Goal: Task Accomplishment & Management: Manage account settings

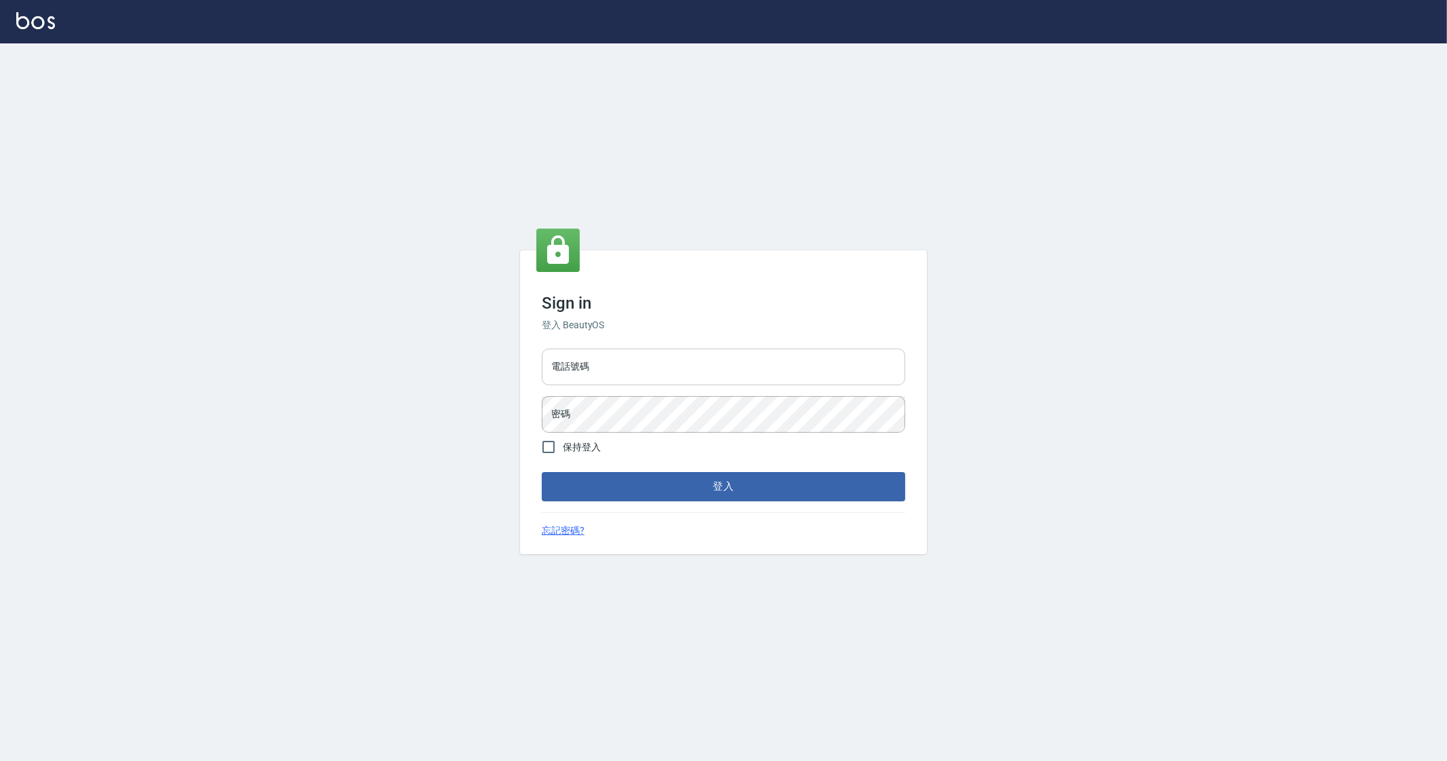
click at [624, 356] on input "電話號碼" at bounding box center [723, 367] width 363 height 37
type input "0912345"
click at [542, 472] on button "登入" at bounding box center [723, 486] width 363 height 28
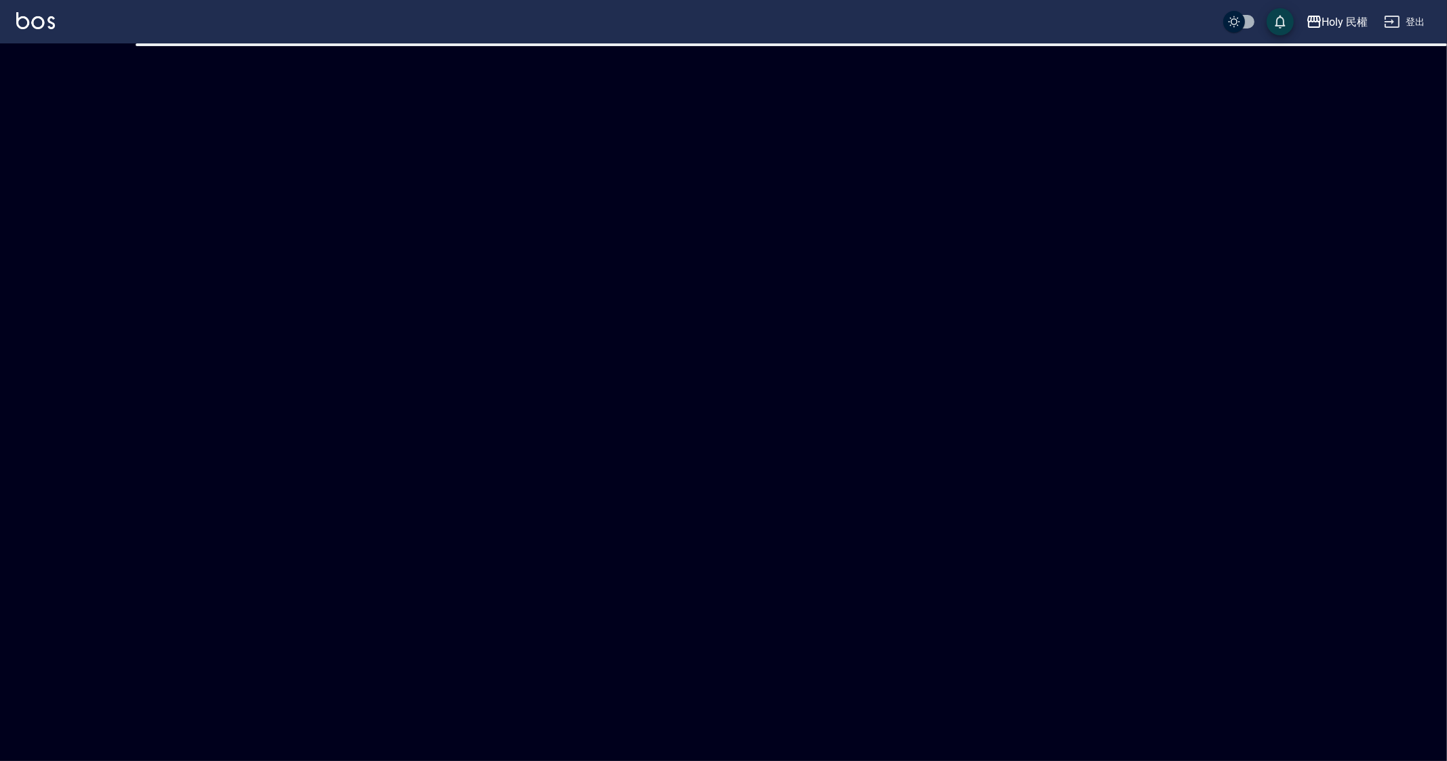
checkbox input "true"
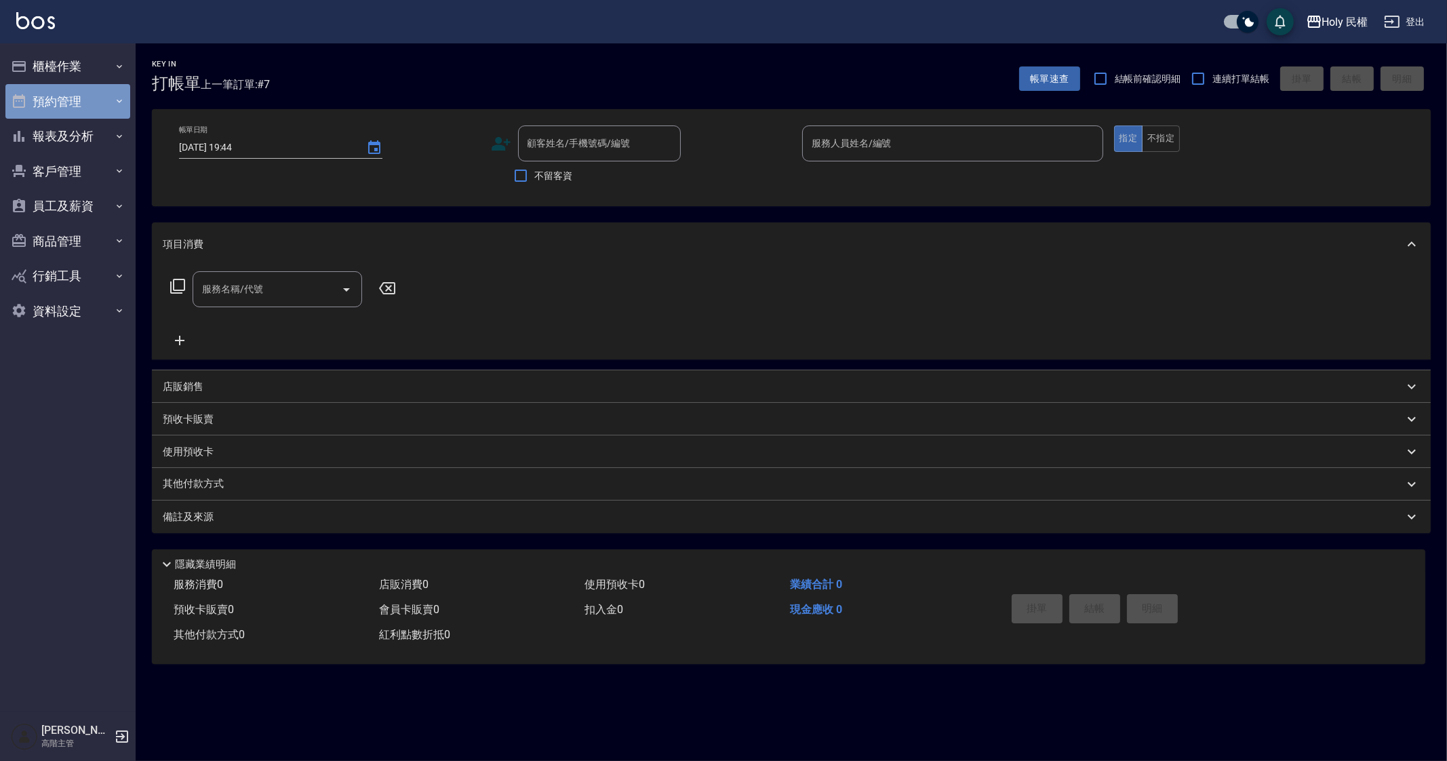
click at [95, 85] on button "預約管理" at bounding box center [67, 101] width 125 height 35
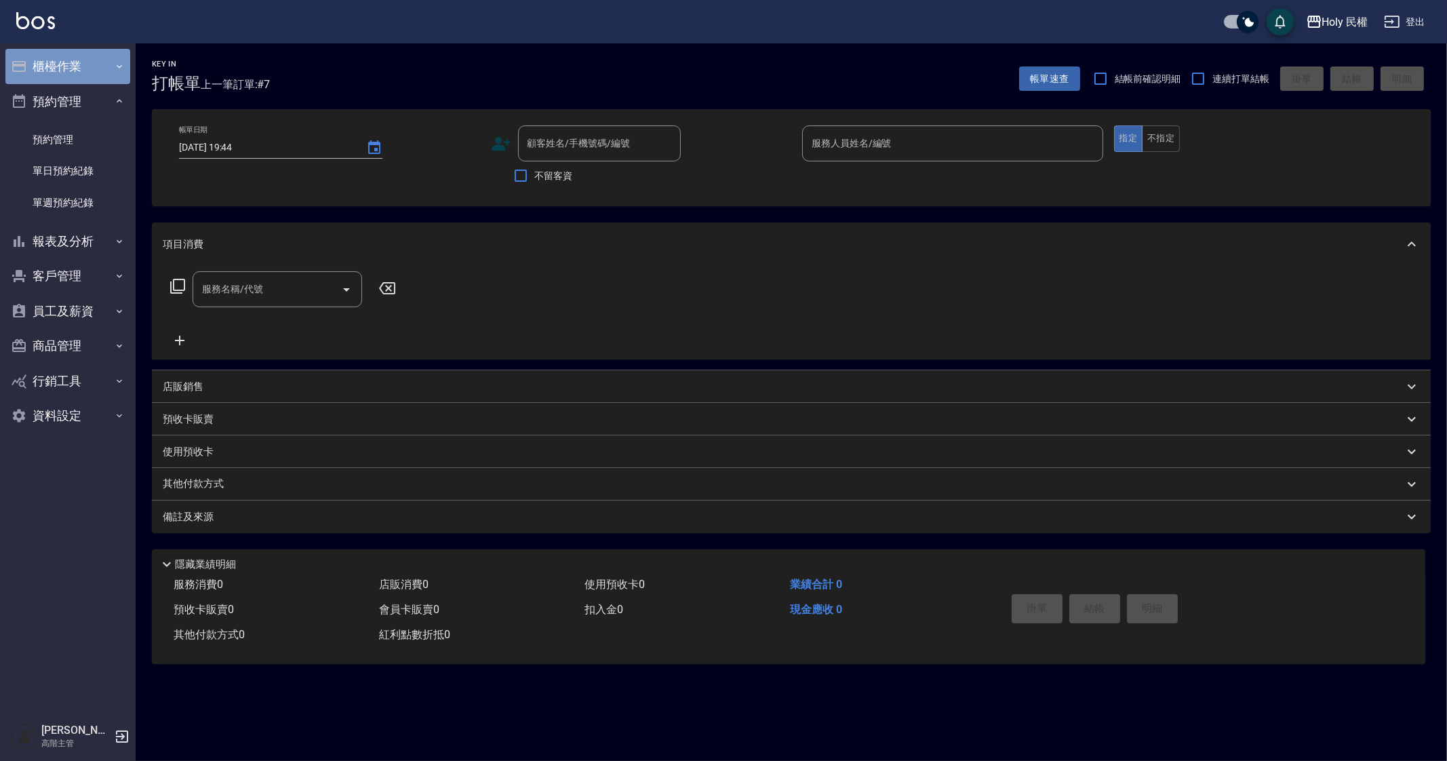
click at [105, 67] on button "櫃檯作業" at bounding box center [67, 66] width 125 height 35
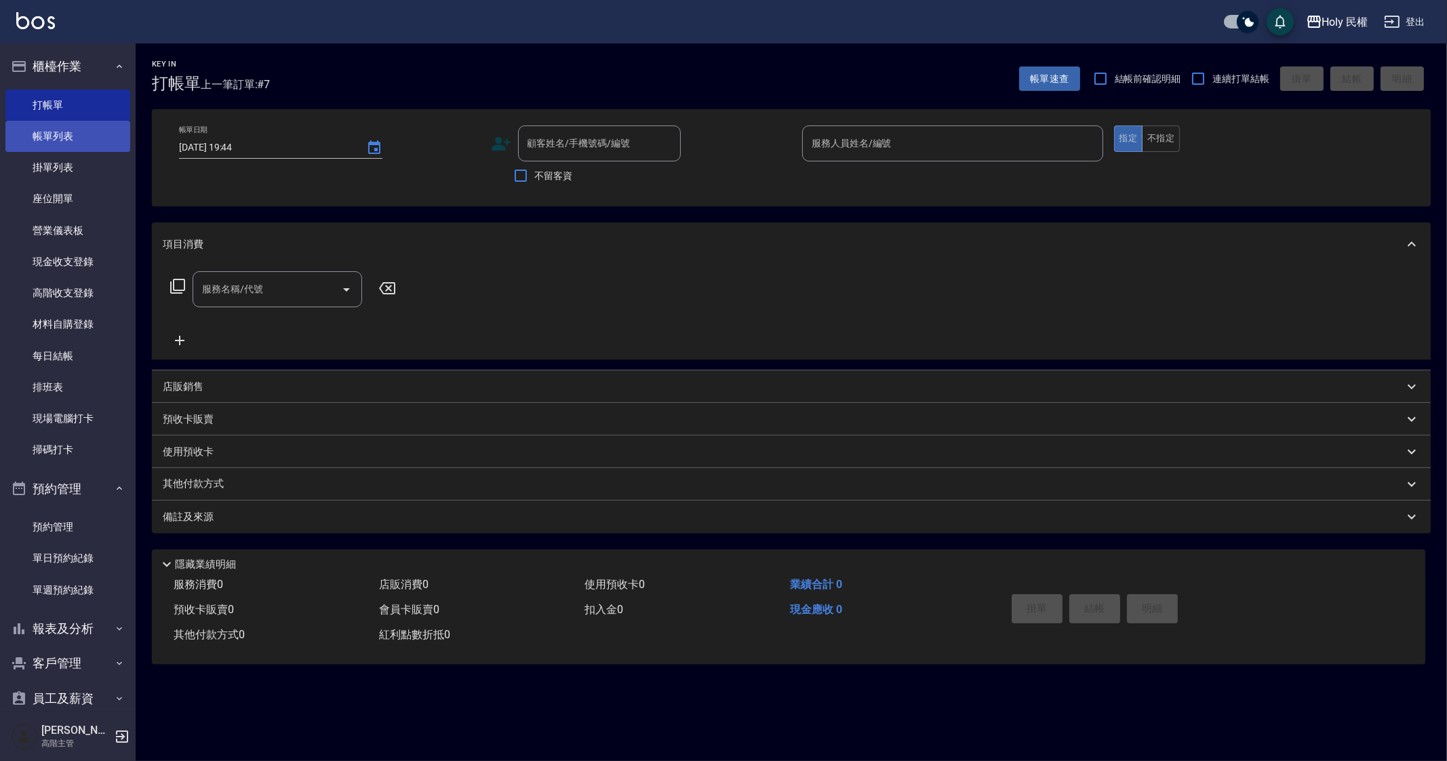
click at [114, 134] on link "帳單列表" at bounding box center [67, 136] width 125 height 31
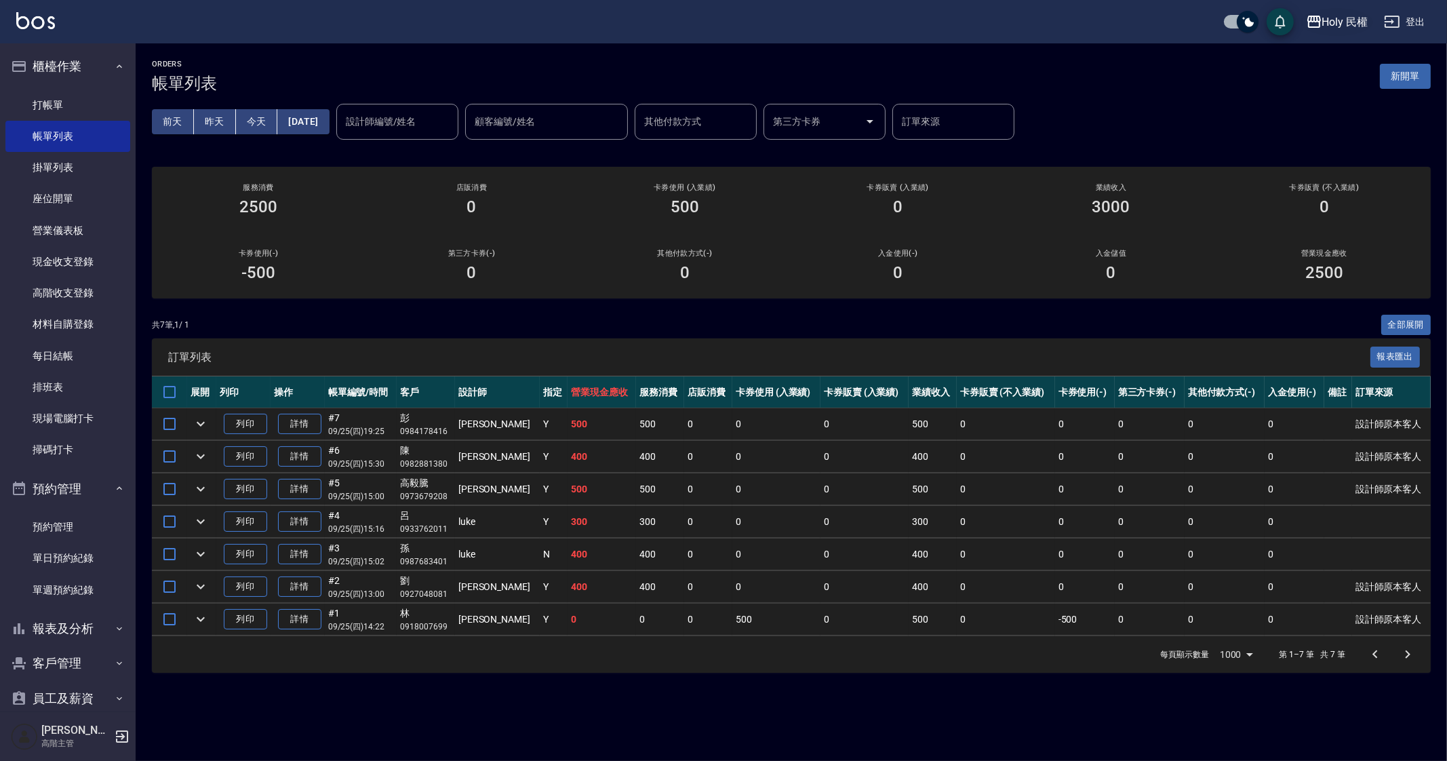
click at [1329, 19] on div "Holy 民權" at bounding box center [1345, 22] width 46 height 17
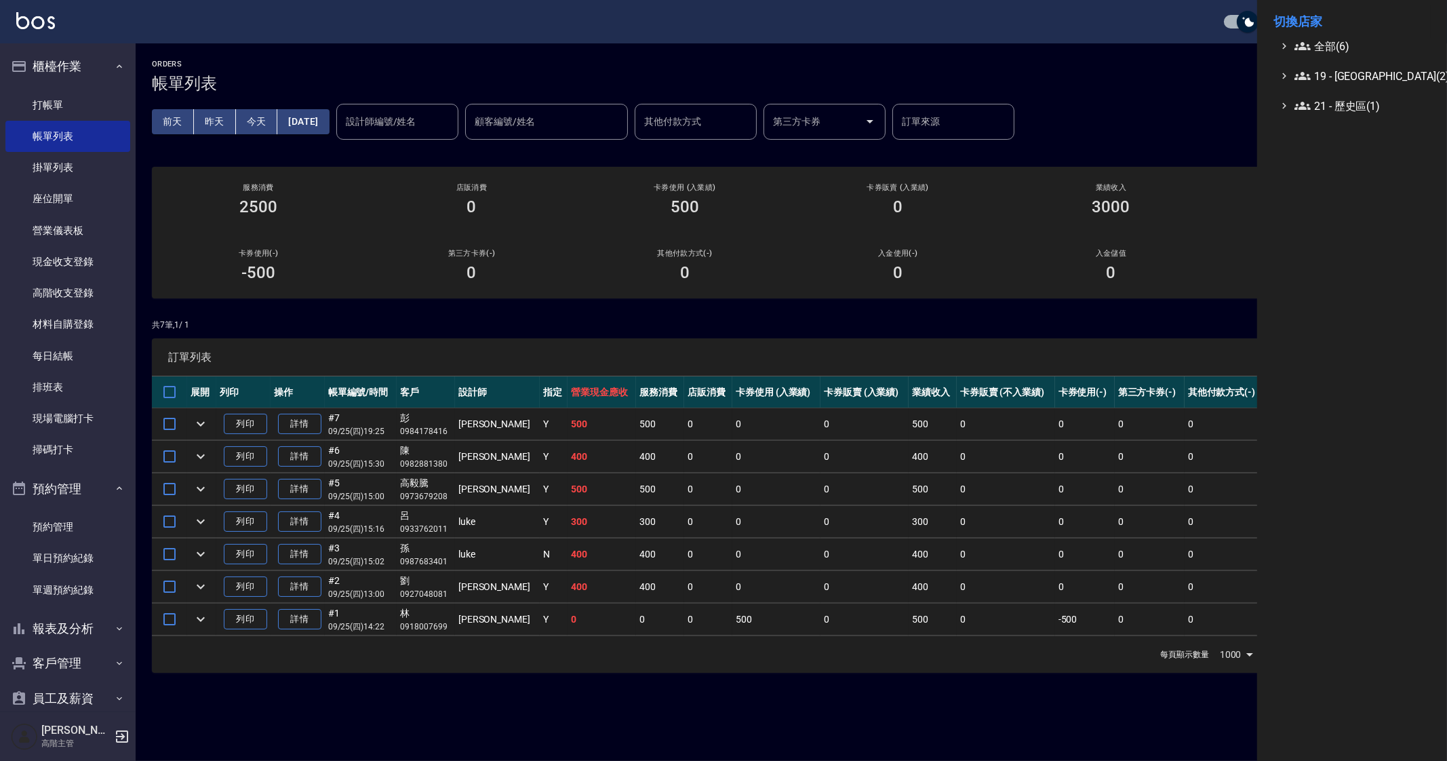
click at [1334, 35] on li "切換店家" at bounding box center [1351, 21] width 157 height 33
click at [1336, 46] on span "全部(6)" at bounding box center [1359, 46] width 131 height 16
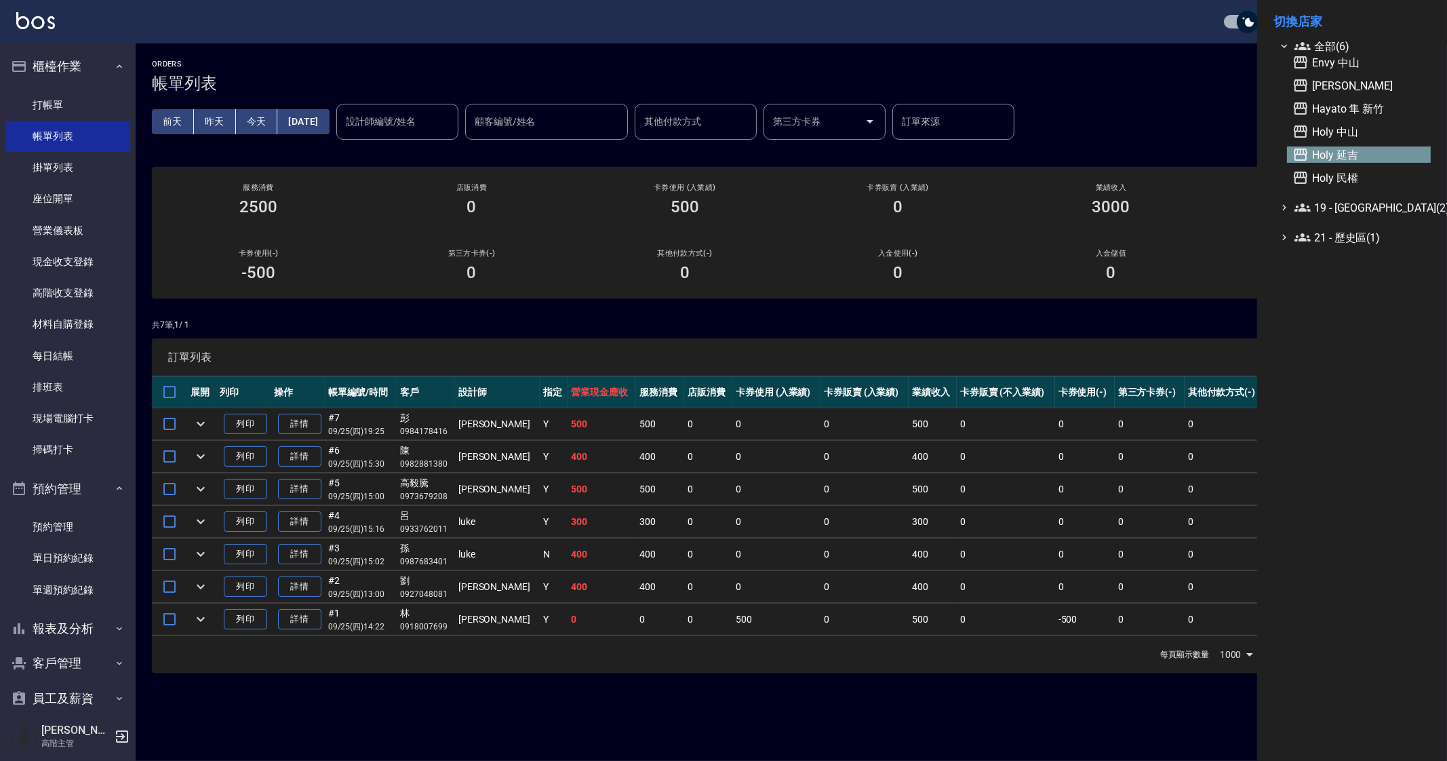
click at [1363, 147] on span "Holy 延吉" at bounding box center [1358, 154] width 133 height 16
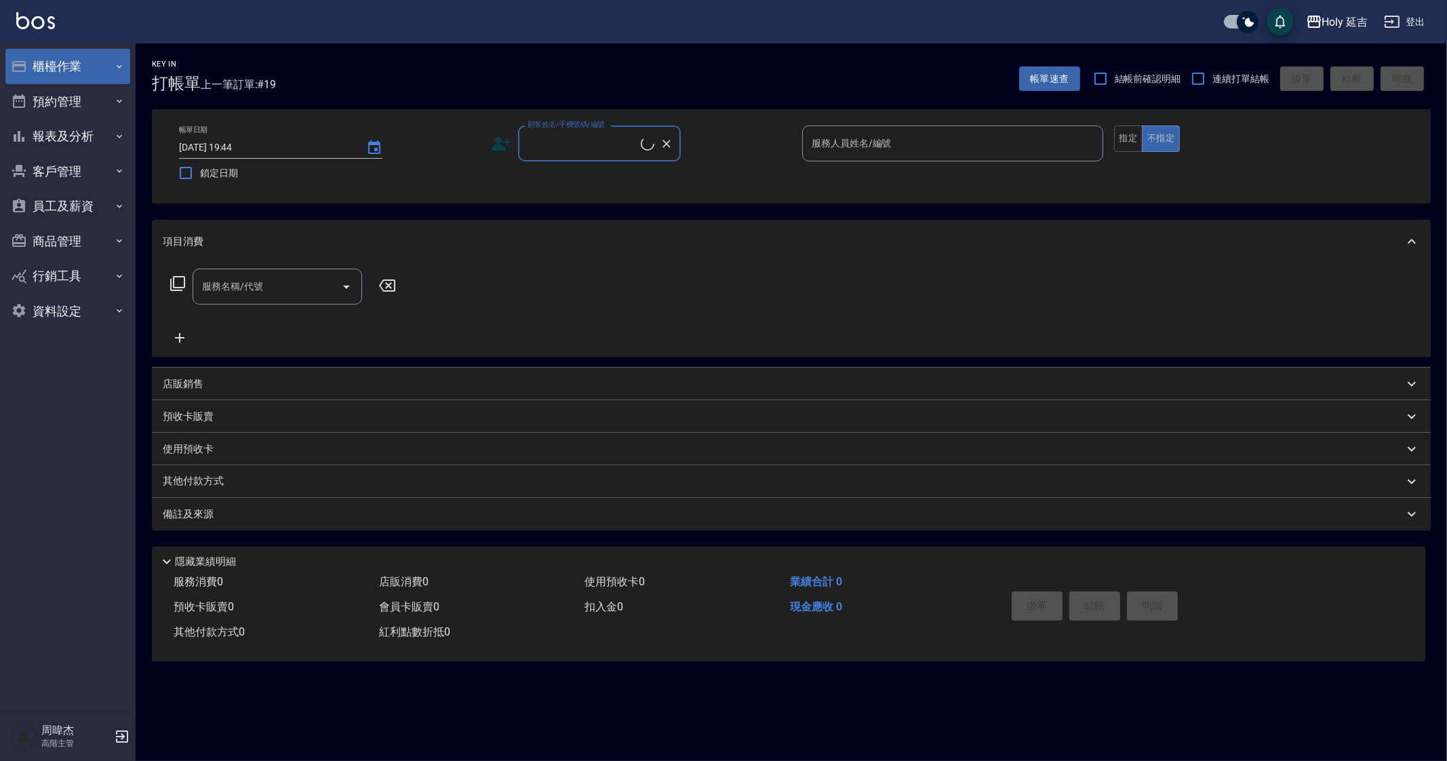
click at [87, 66] on button "櫃檯作業" at bounding box center [67, 66] width 125 height 35
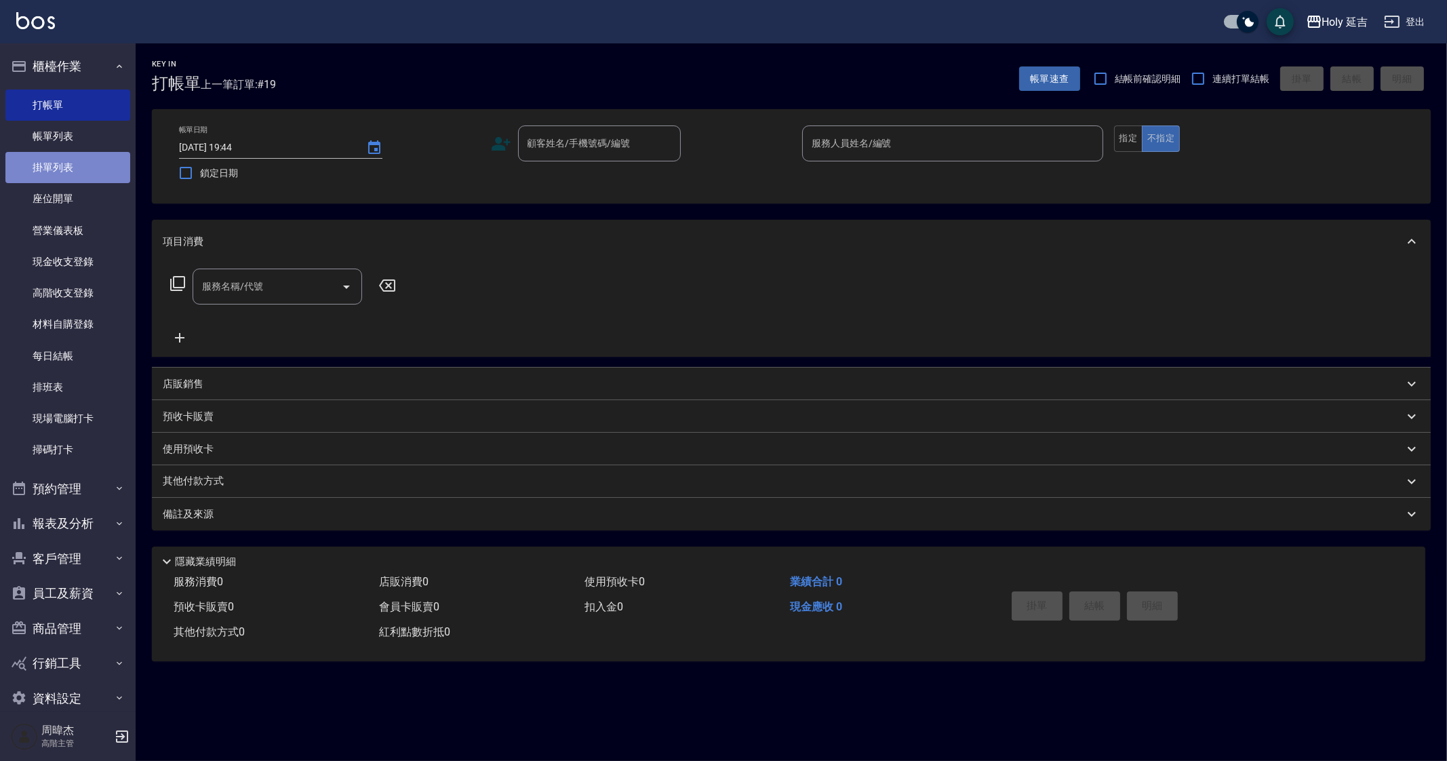
click at [110, 171] on link "掛單列表" at bounding box center [67, 167] width 125 height 31
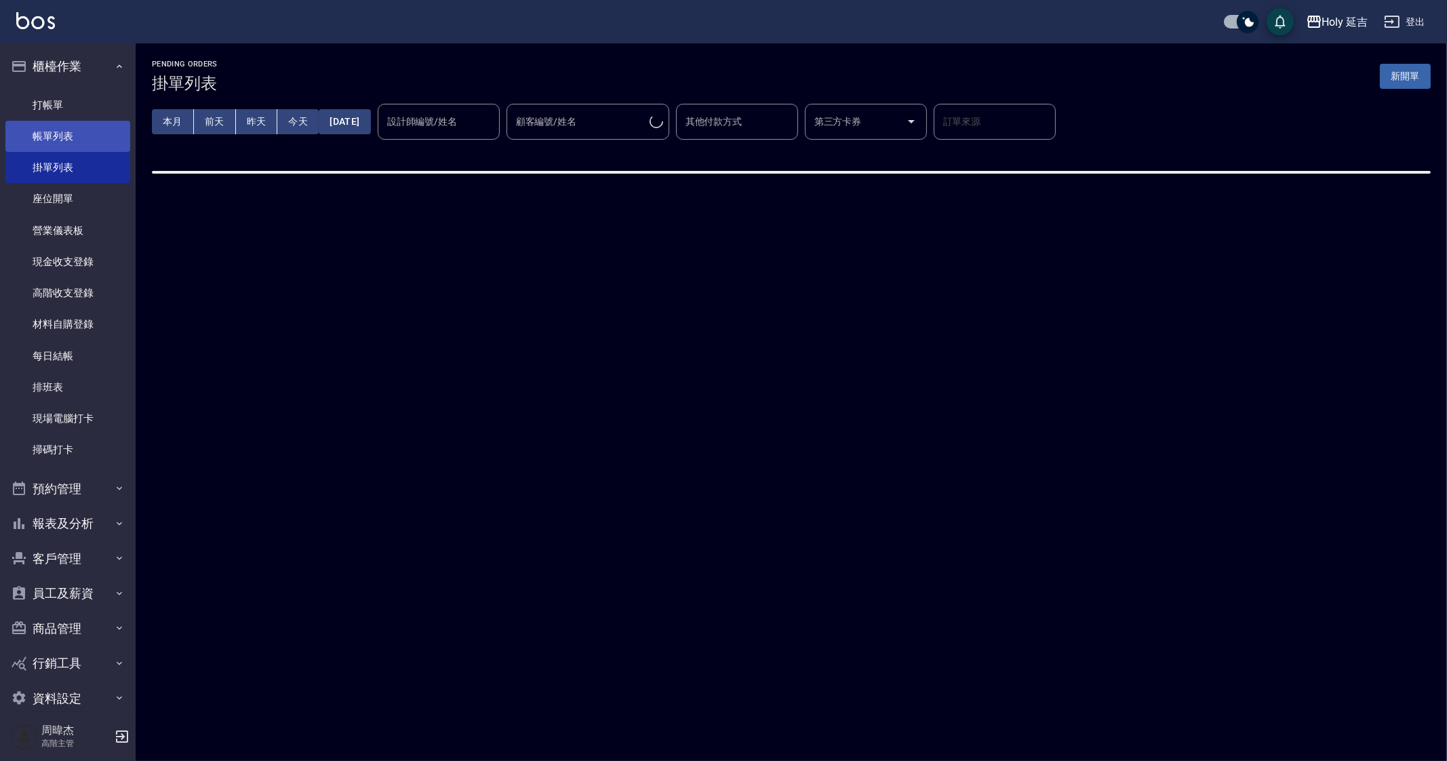
click at [103, 151] on link "帳單列表" at bounding box center [67, 136] width 125 height 31
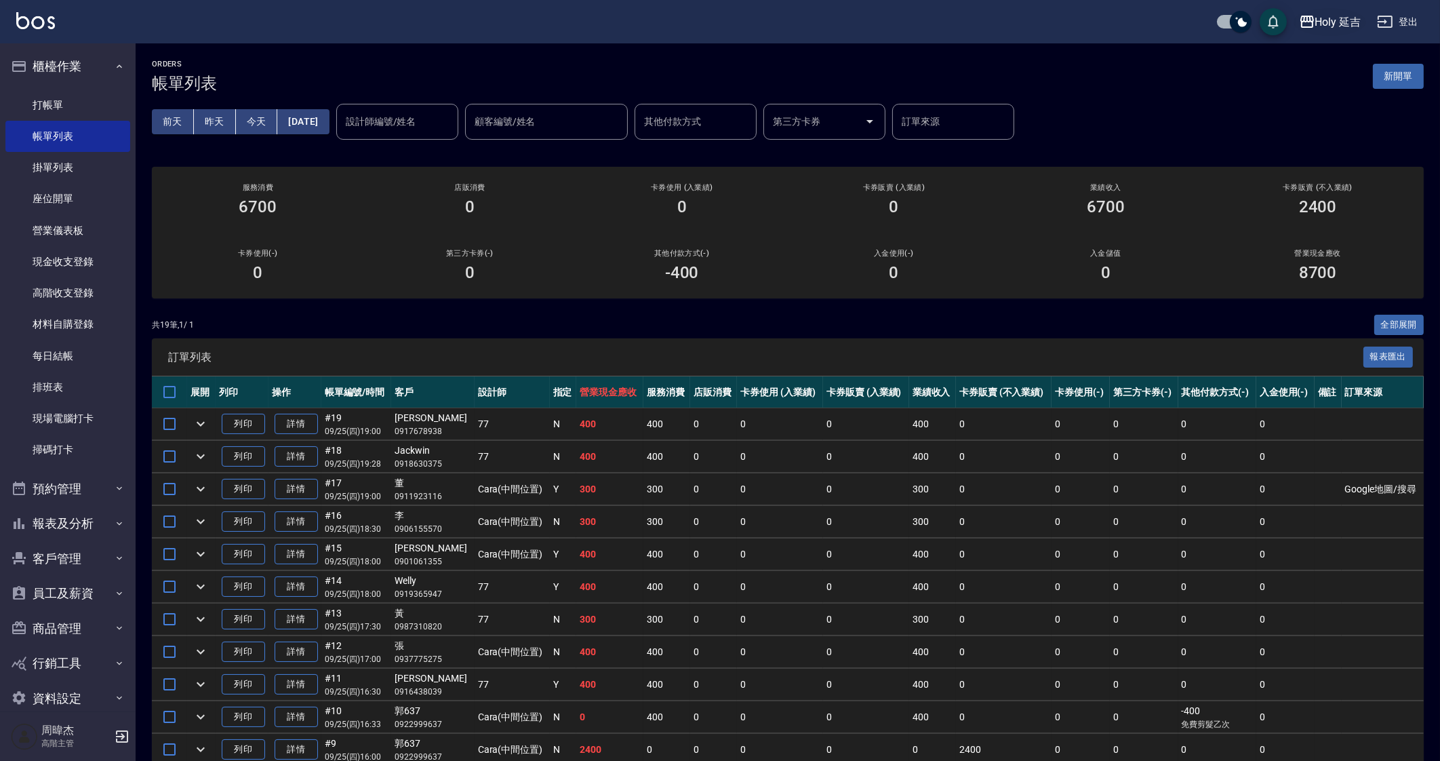
click at [1328, 14] on div "Holy 延吉" at bounding box center [1338, 22] width 46 height 17
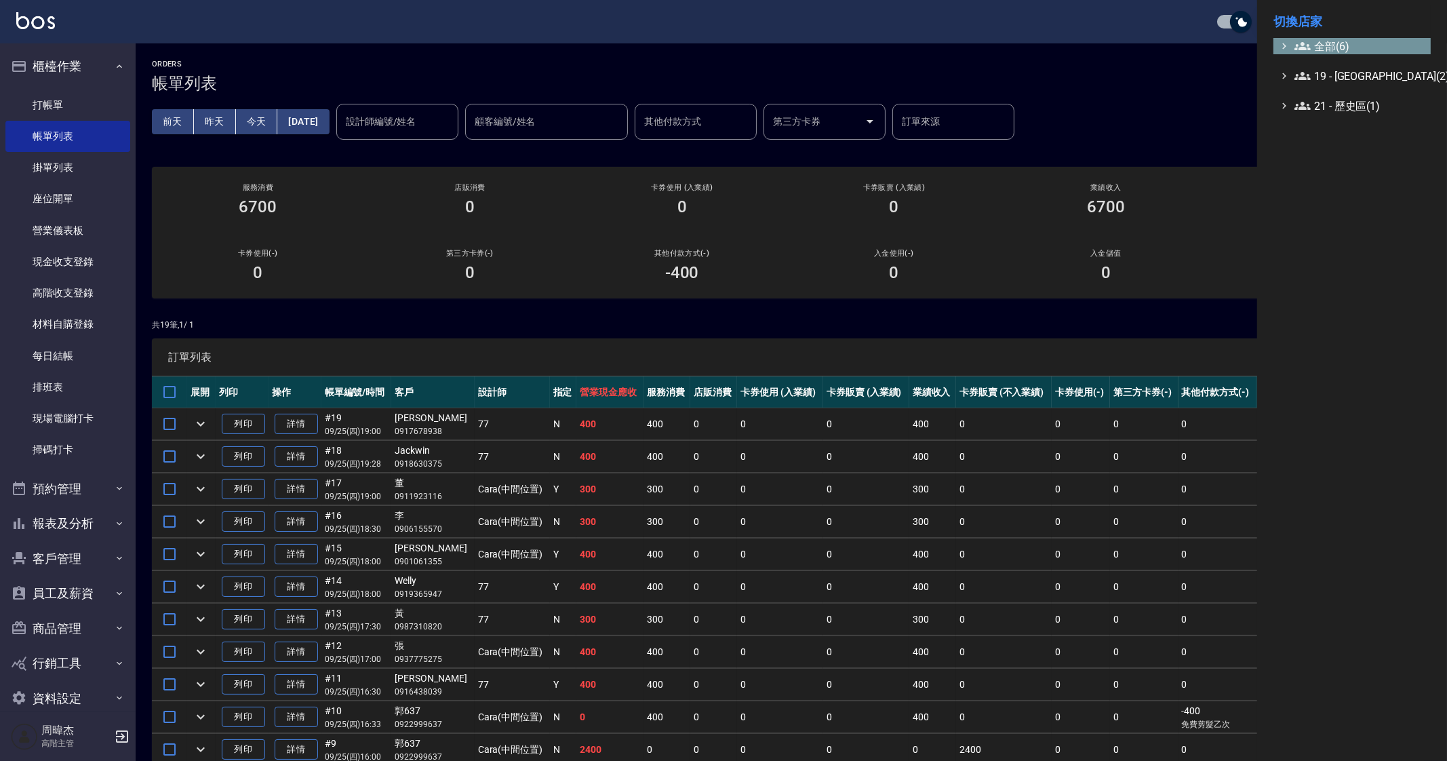
click at [1328, 43] on span "全部(6)" at bounding box center [1359, 46] width 131 height 16
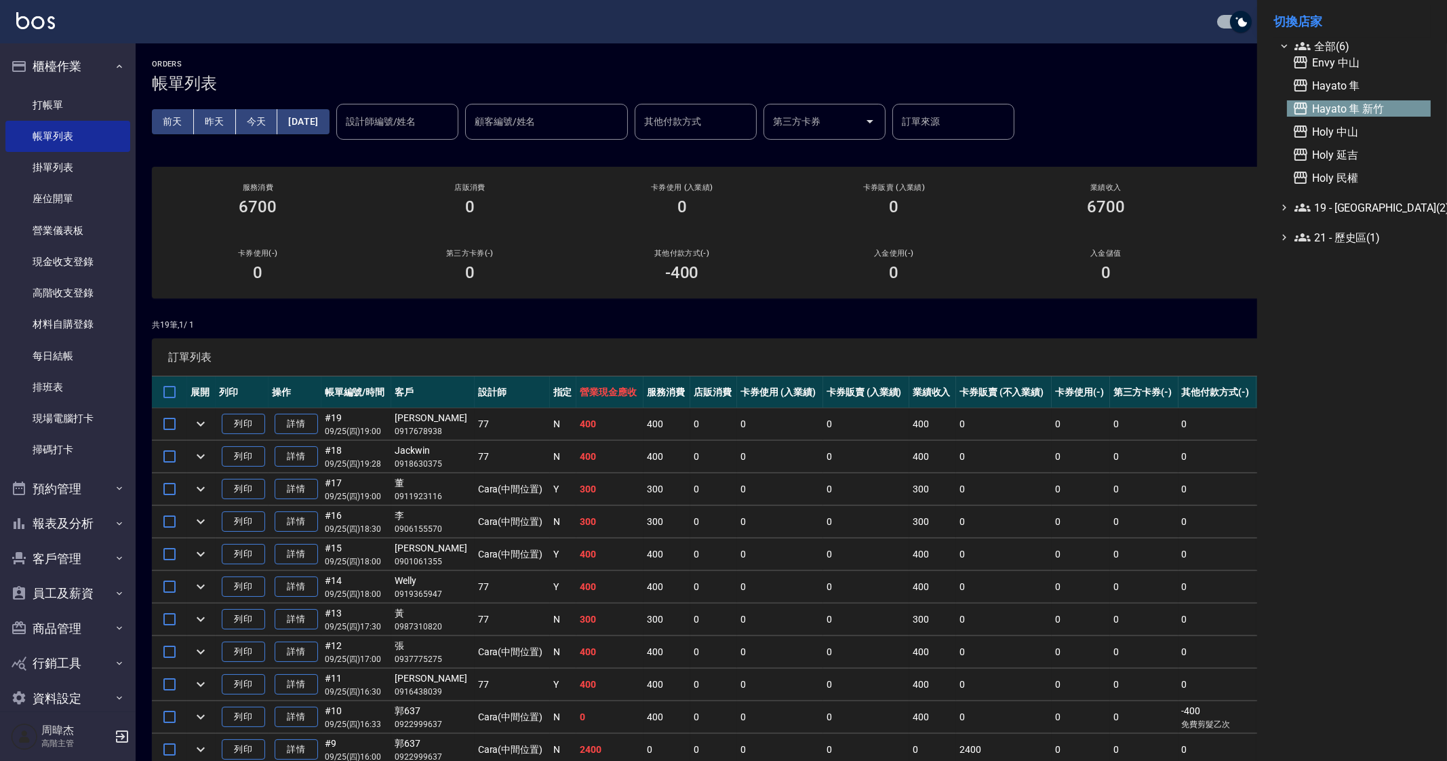
click at [1355, 114] on span "Hayato 隼 新竹" at bounding box center [1358, 108] width 133 height 16
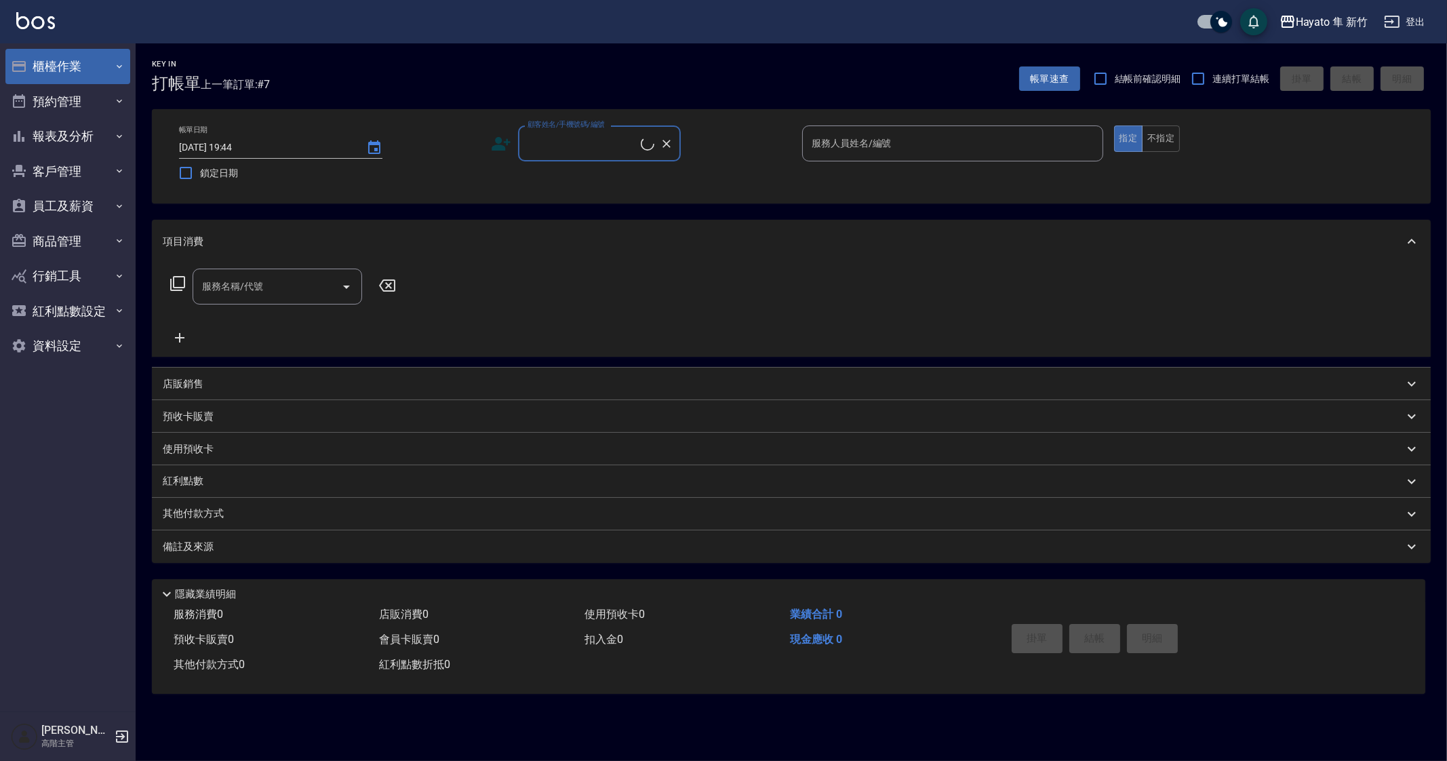
click at [44, 83] on button "櫃檯作業" at bounding box center [67, 66] width 125 height 35
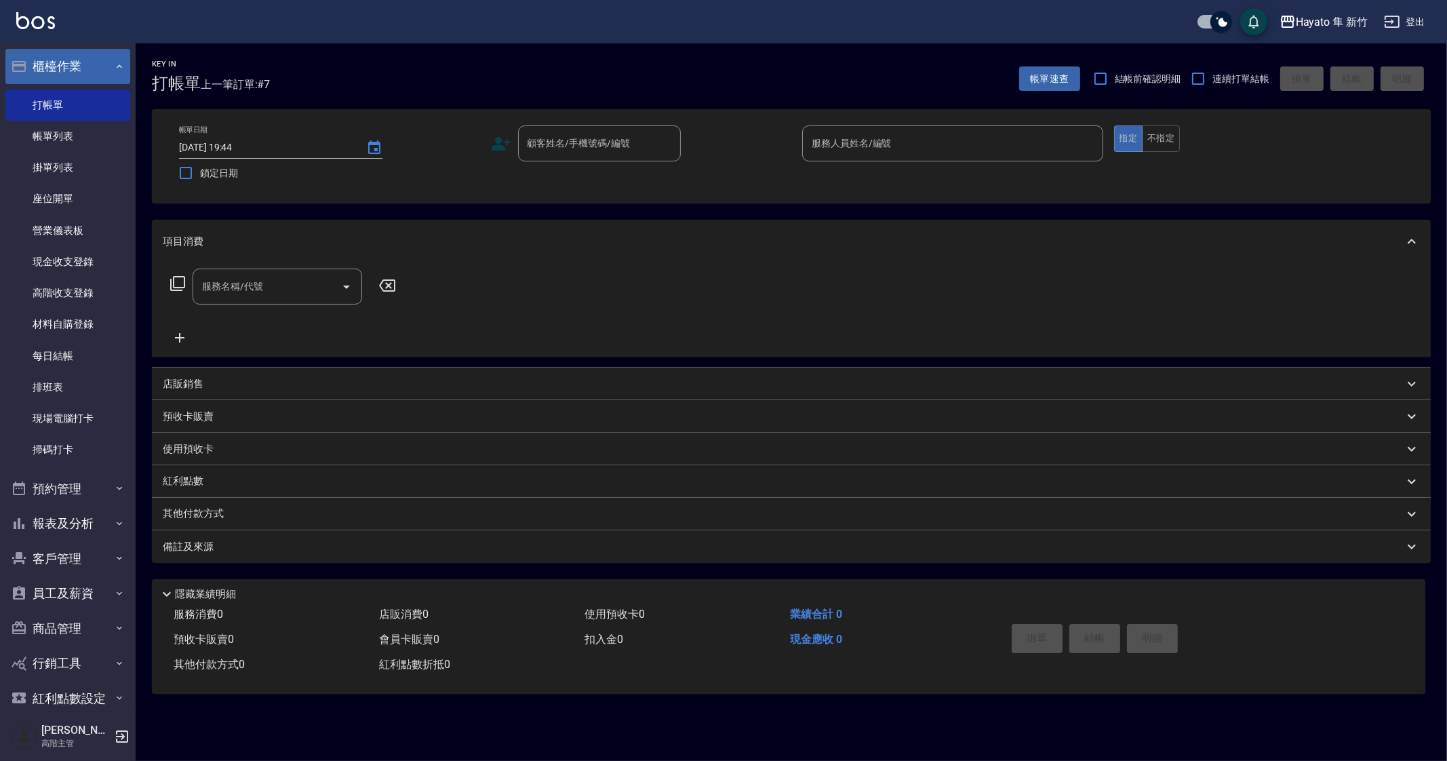
click at [88, 70] on button "櫃檯作業" at bounding box center [67, 66] width 125 height 35
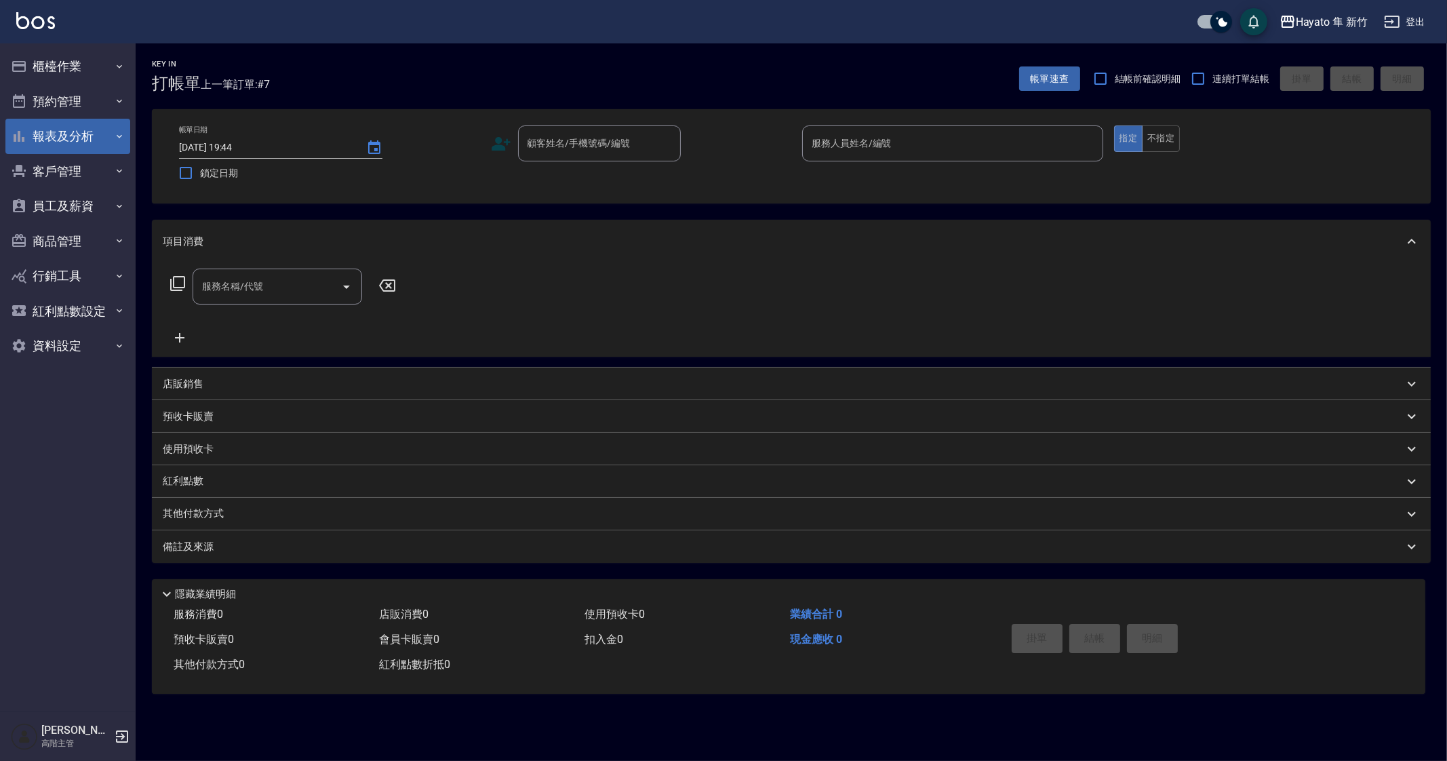
click at [101, 135] on button "報表及分析" at bounding box center [67, 136] width 125 height 35
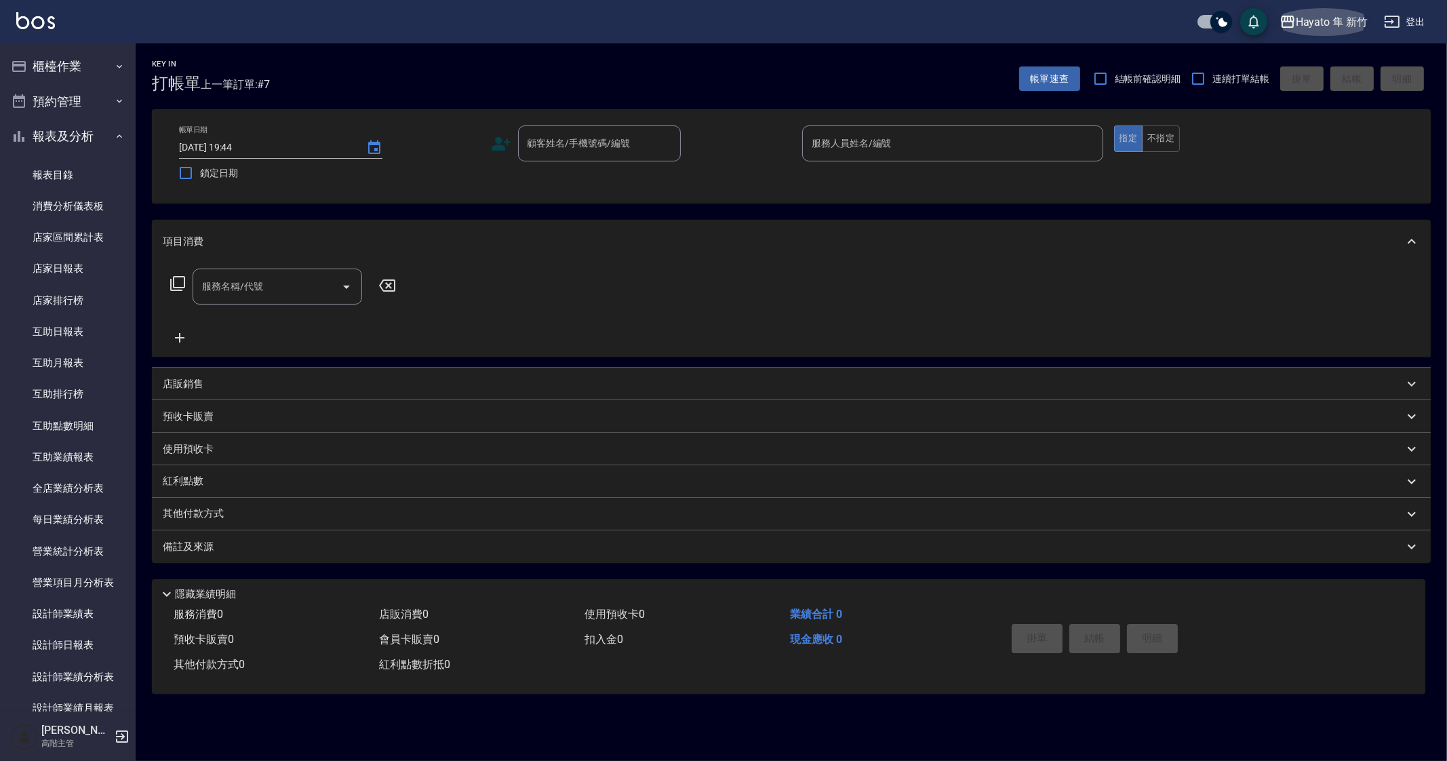
click at [1311, 12] on button "Hayato 隼 新竹" at bounding box center [1323, 22] width 99 height 28
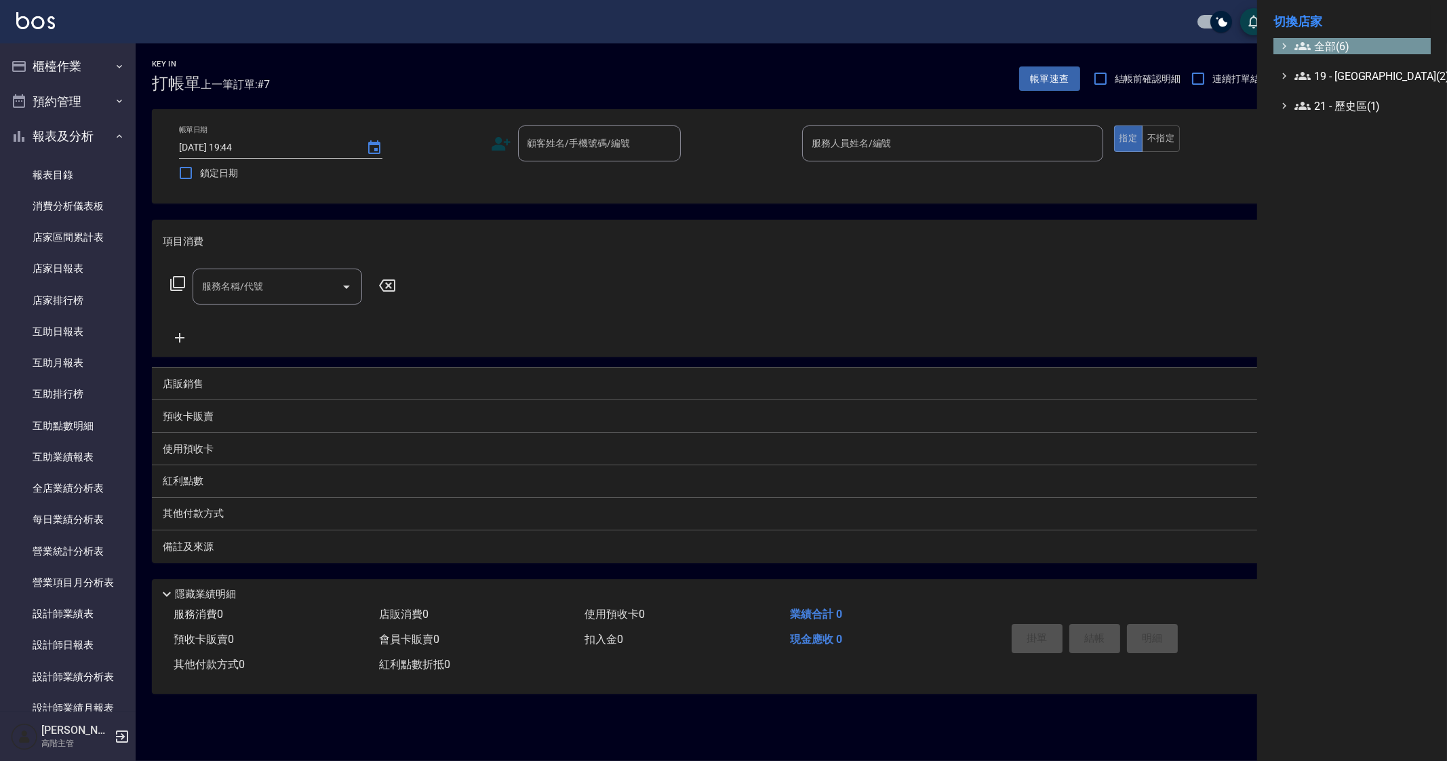
click at [1326, 49] on span "全部(6)" at bounding box center [1359, 46] width 131 height 16
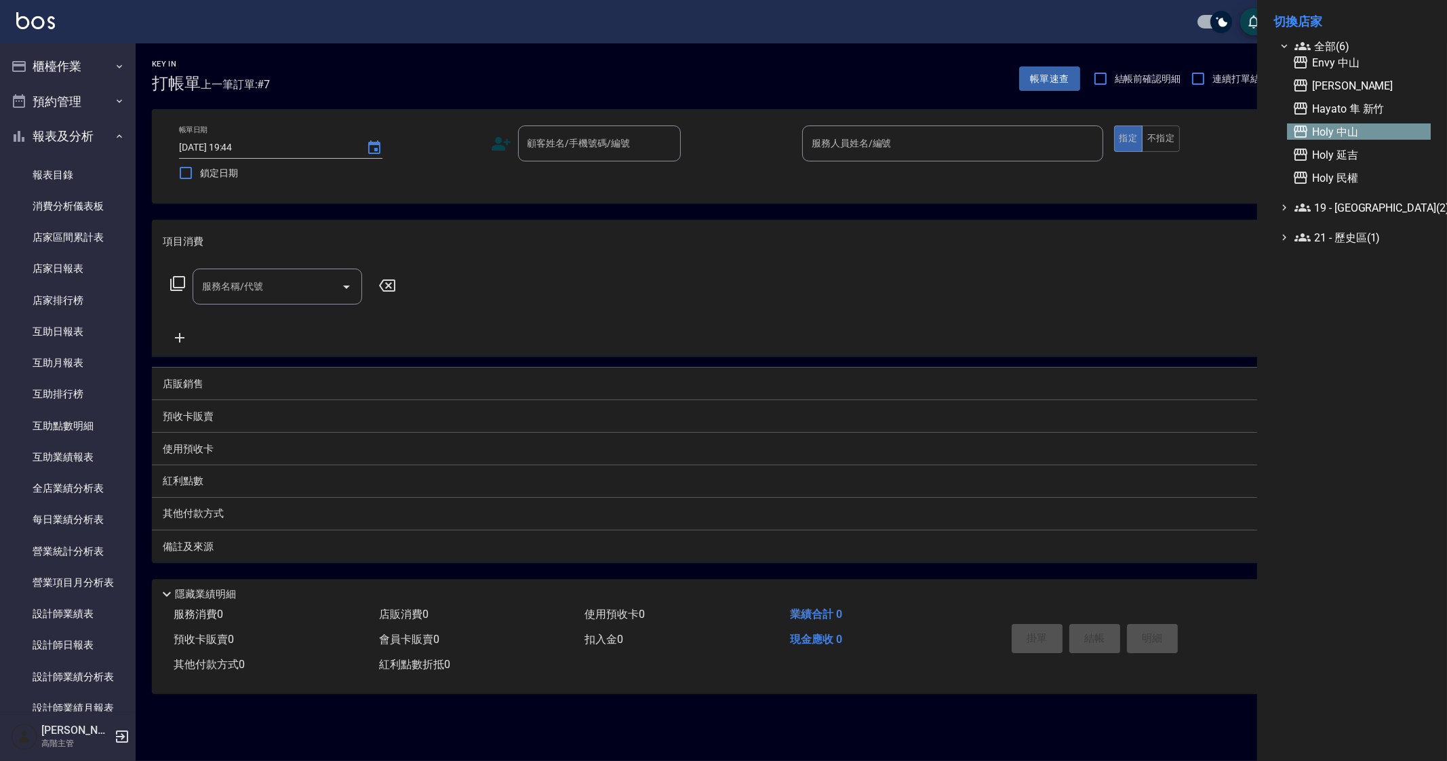
click at [1356, 130] on span "Holy 中山" at bounding box center [1358, 131] width 133 height 16
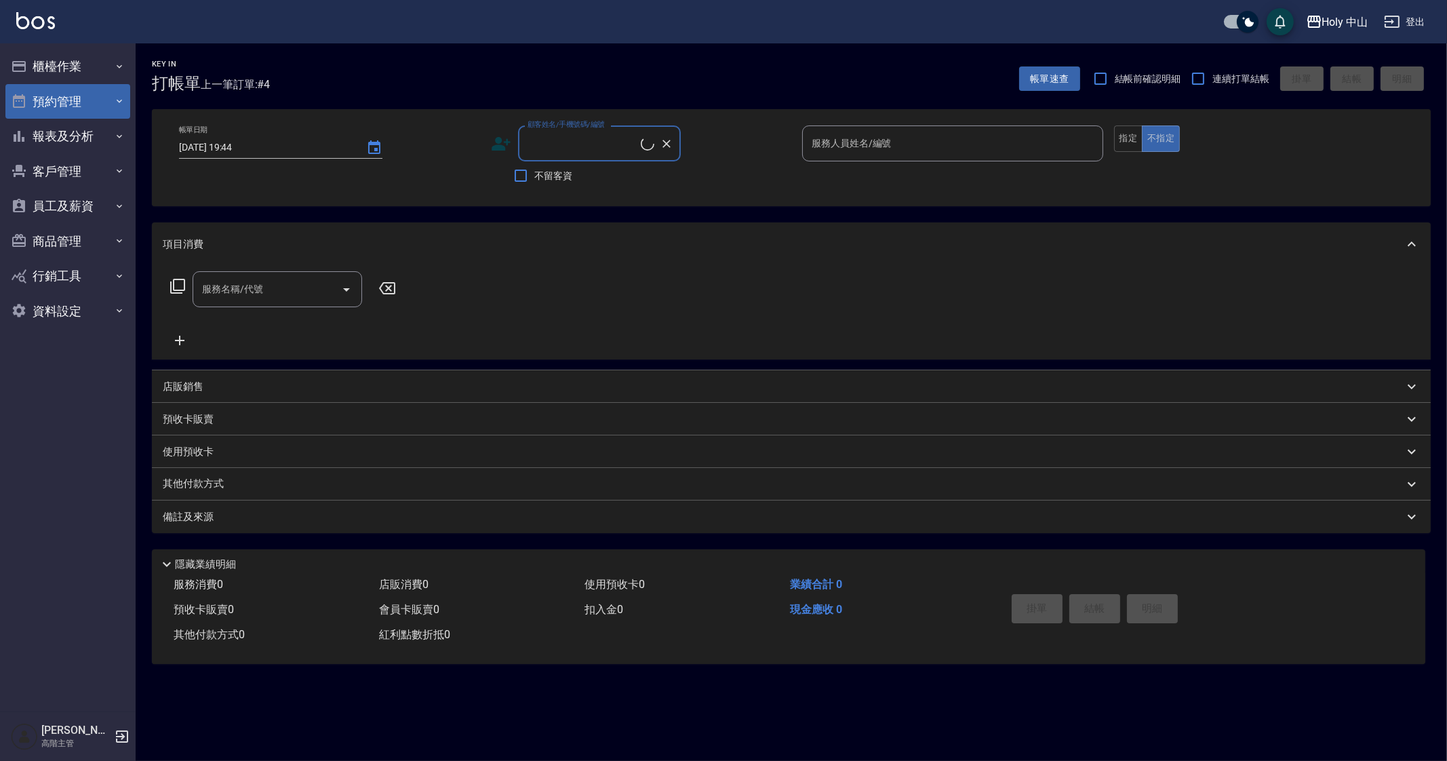
click at [60, 104] on button "預約管理" at bounding box center [67, 101] width 125 height 35
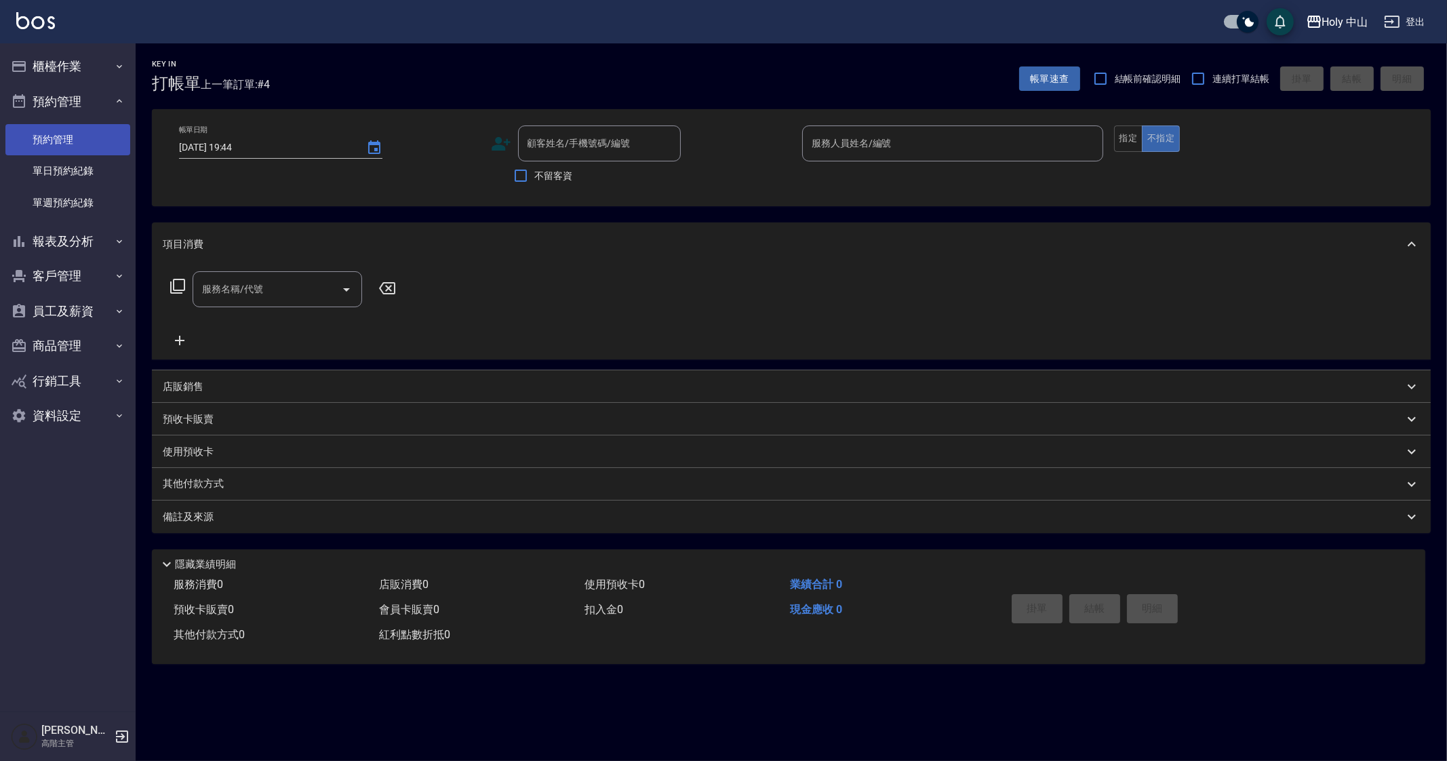
click at [87, 135] on link "預約管理" at bounding box center [67, 139] width 125 height 31
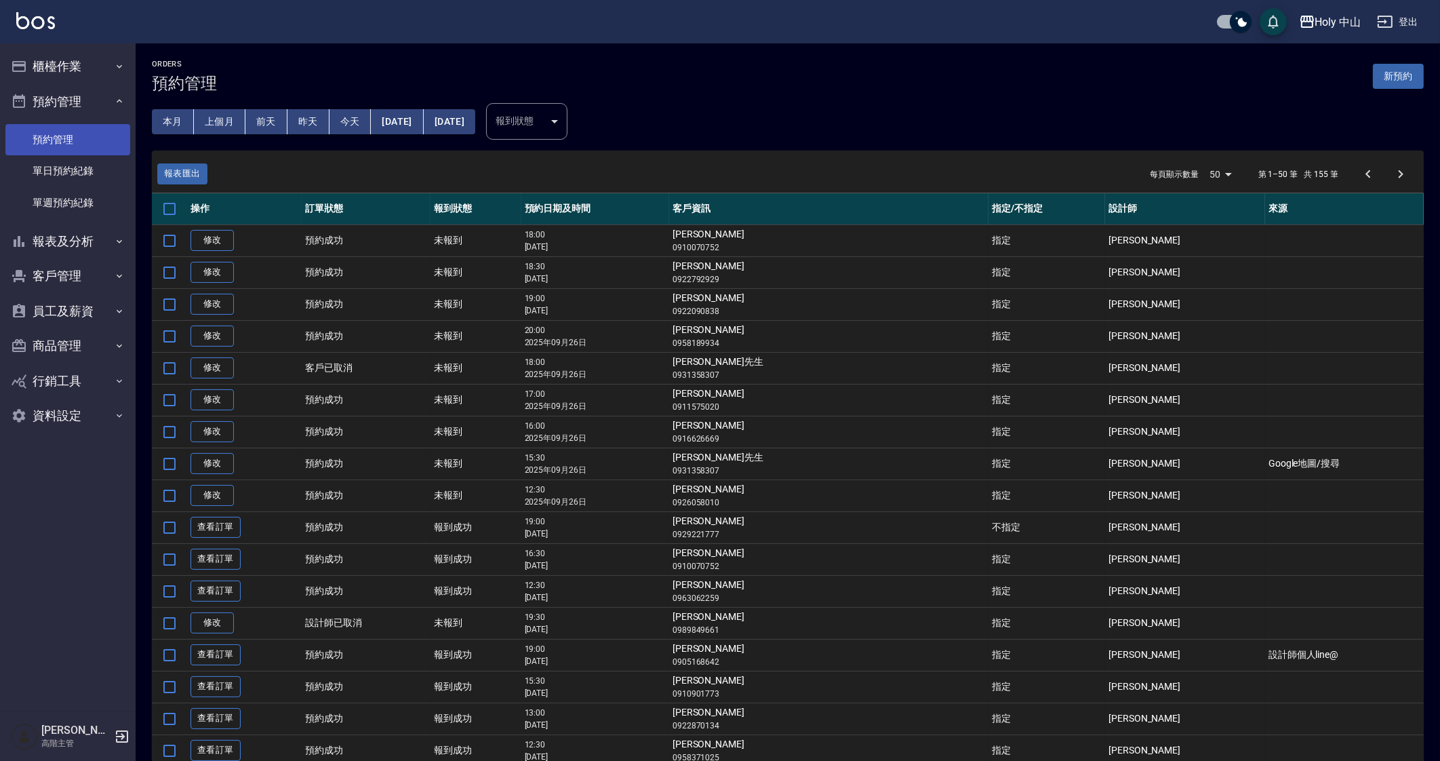
click at [87, 154] on link "預約管理" at bounding box center [67, 139] width 125 height 31
click at [84, 167] on link "單日預約紀錄" at bounding box center [67, 170] width 125 height 31
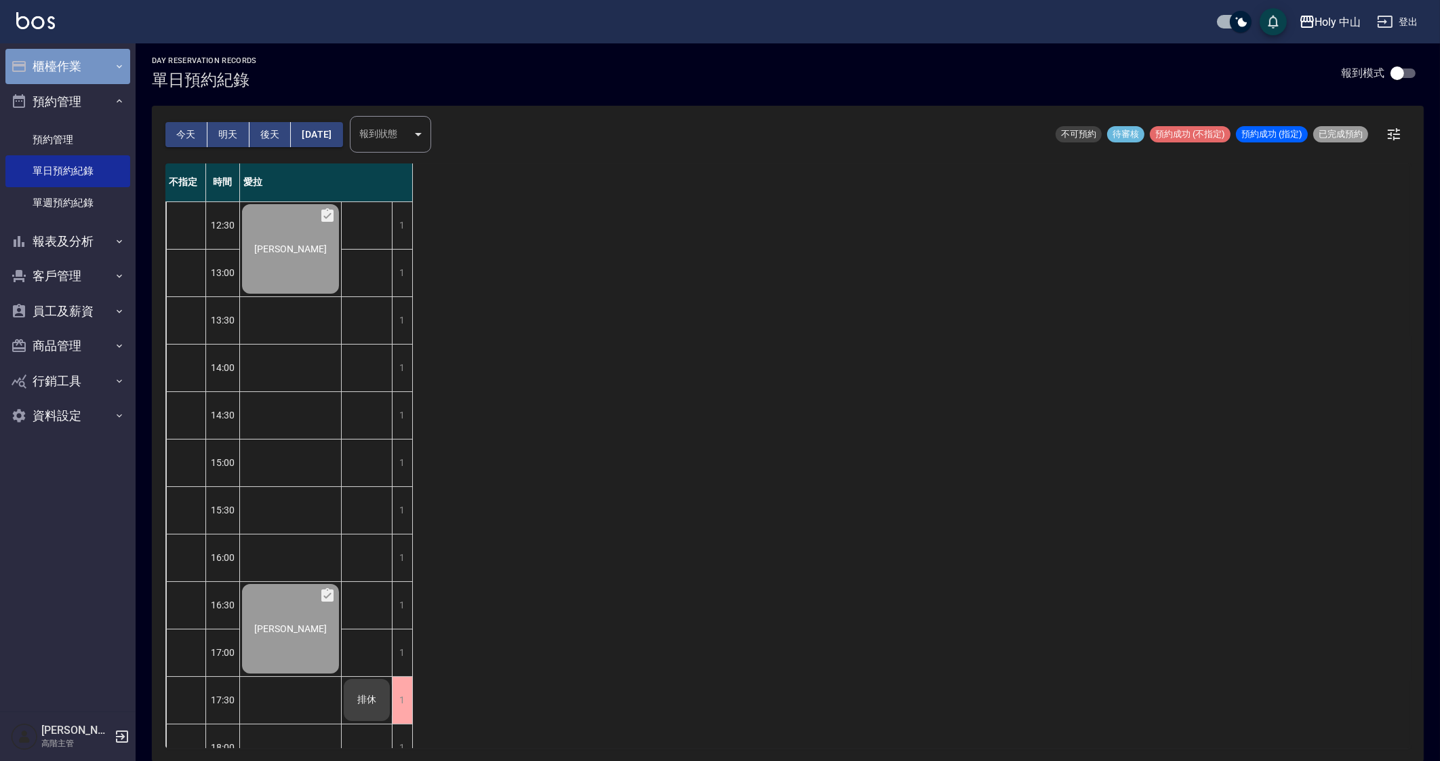
click at [65, 66] on button "櫃檯作業" at bounding box center [67, 66] width 125 height 35
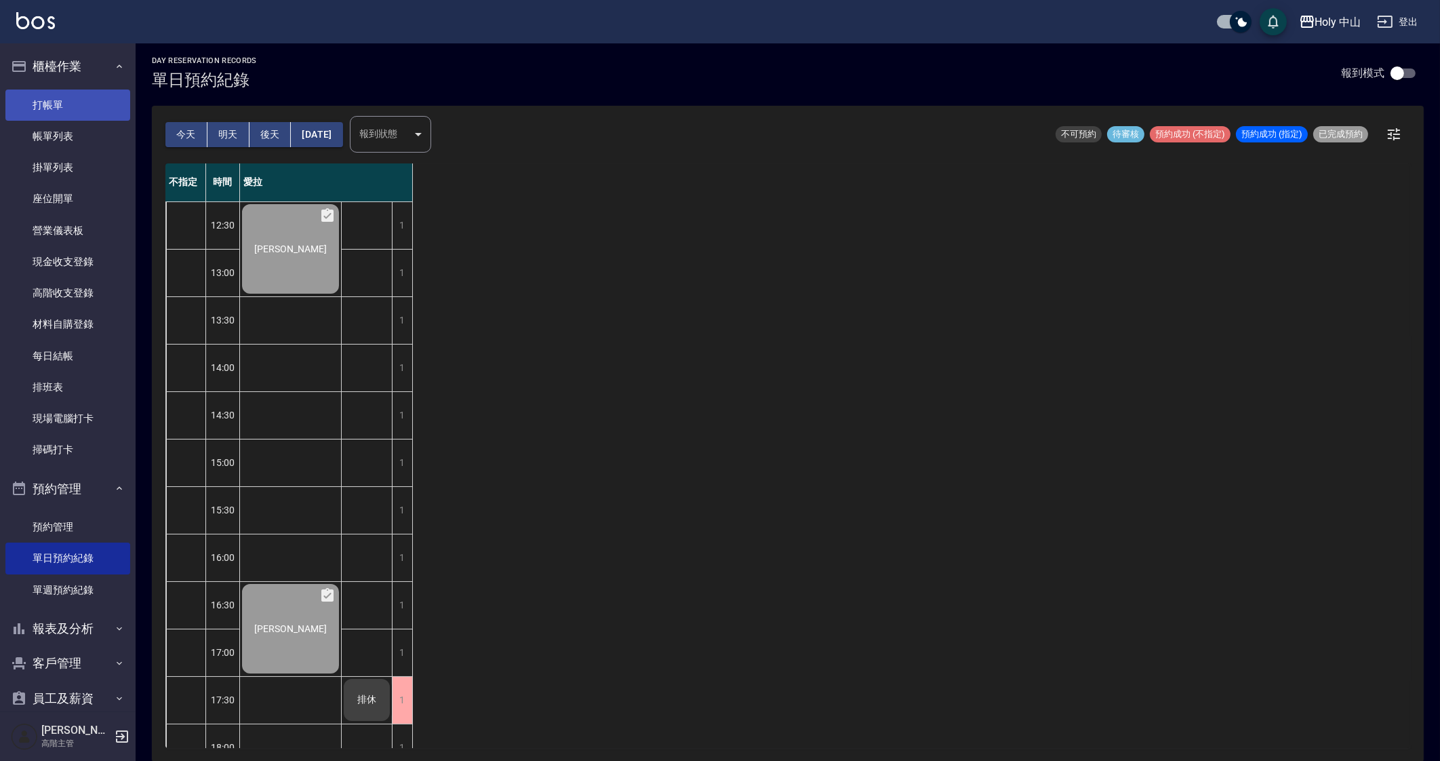
click at [88, 104] on link "打帳單" at bounding box center [67, 105] width 125 height 31
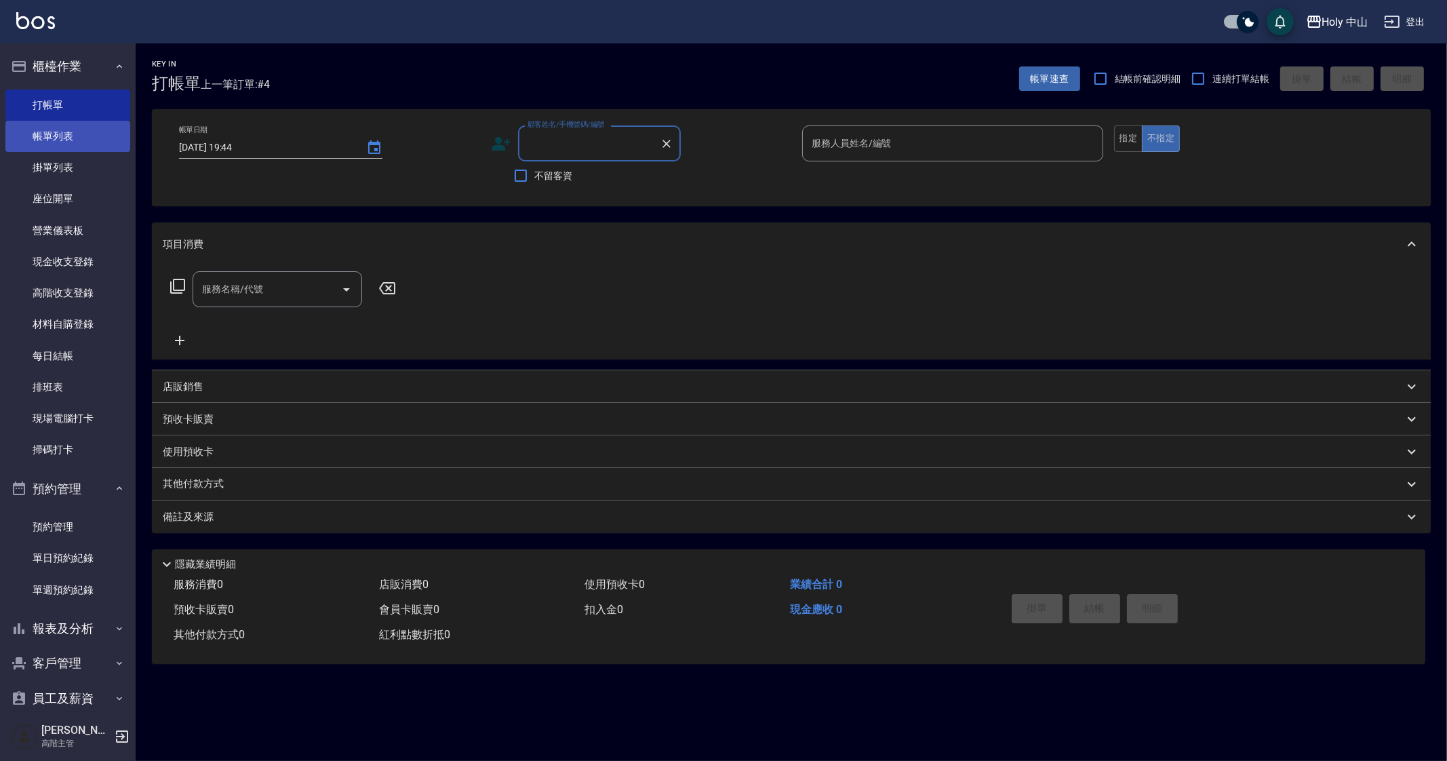
click at [84, 143] on link "帳單列表" at bounding box center [67, 136] width 125 height 31
